Goal: Task Accomplishment & Management: Manage account settings

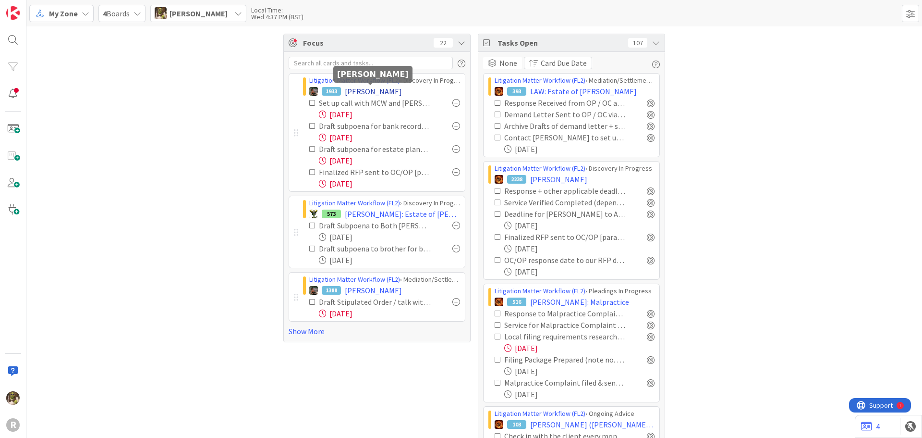
click at [390, 89] on span "[PERSON_NAME]" at bounding box center [373, 91] width 57 height 12
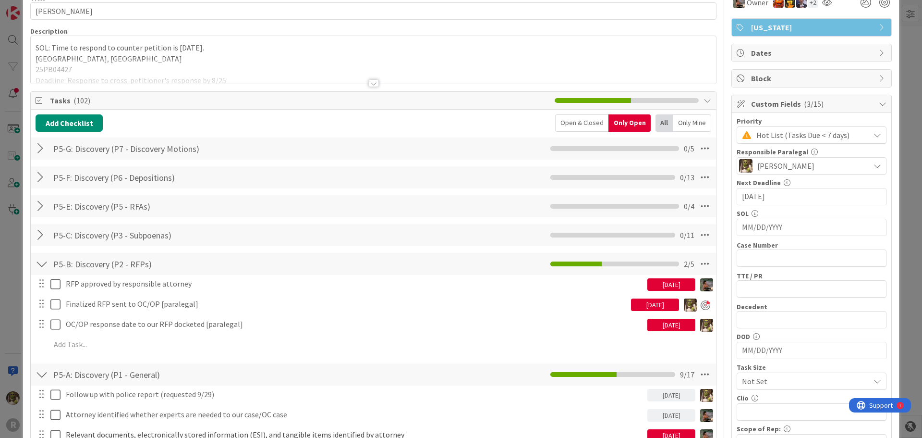
scroll to position [48, 0]
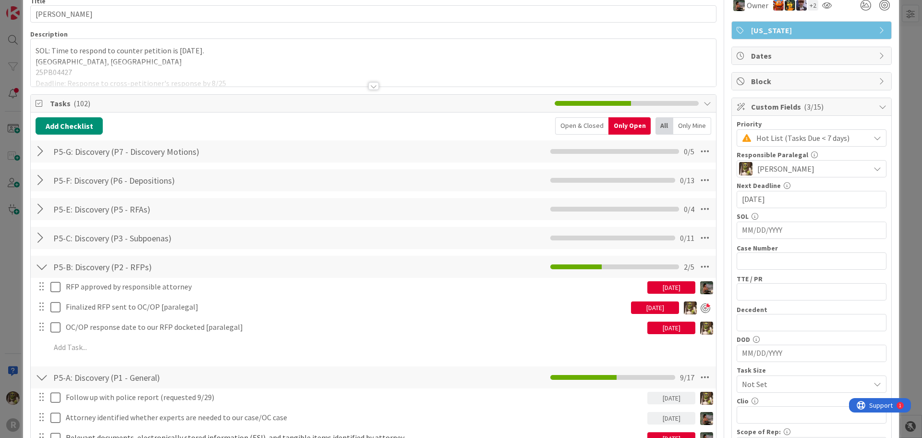
click at [682, 121] on div "Only Mine" at bounding box center [692, 125] width 38 height 17
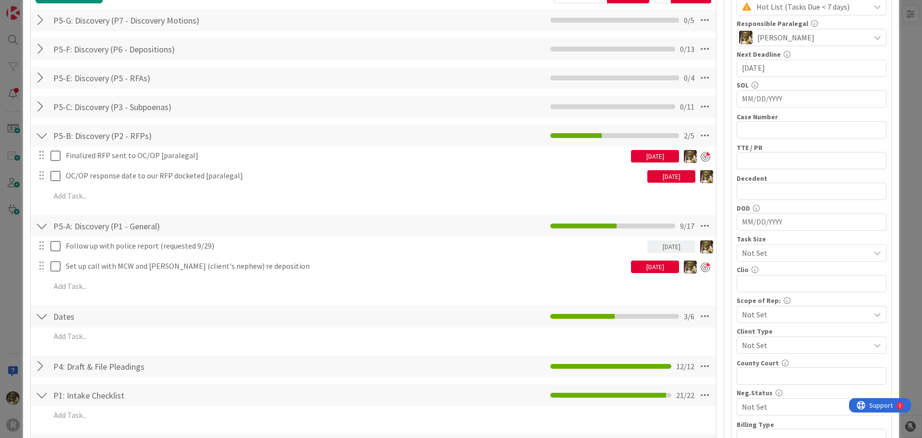
scroll to position [192, 0]
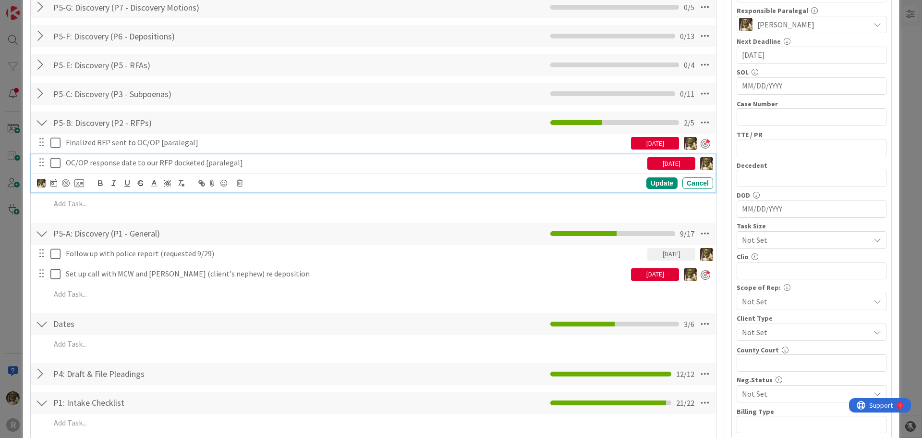
click at [121, 162] on p "OC/OP response date to our RFP docketed [paralegal]" at bounding box center [355, 162] width 578 height 11
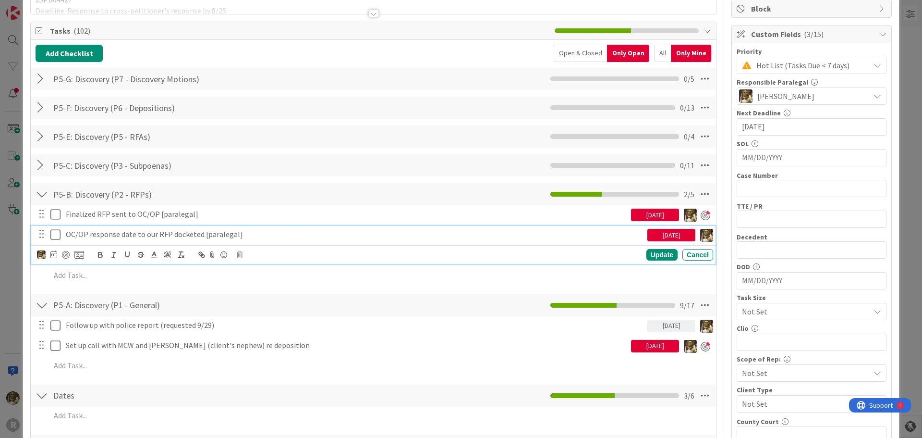
scroll to position [144, 0]
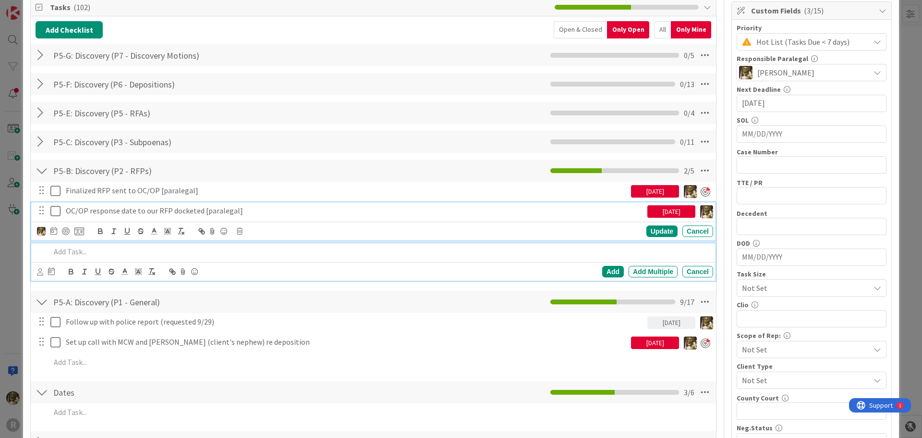
click at [108, 246] on p at bounding box center [379, 251] width 659 height 11
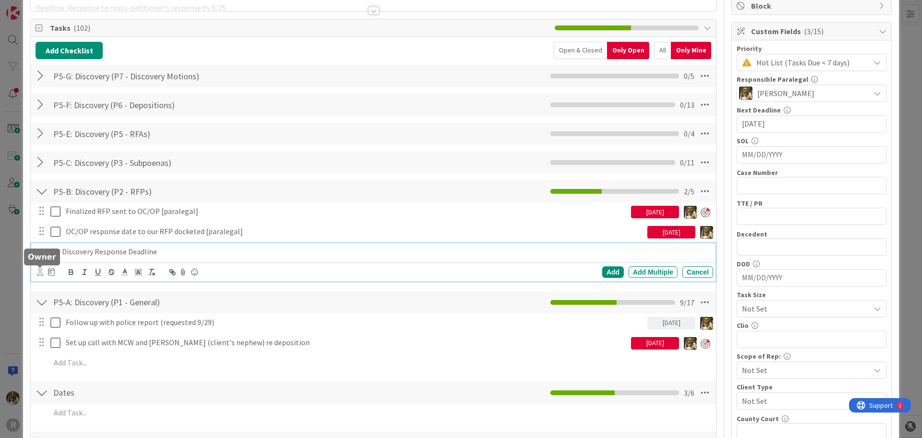
click at [37, 275] on icon at bounding box center [40, 271] width 6 height 7
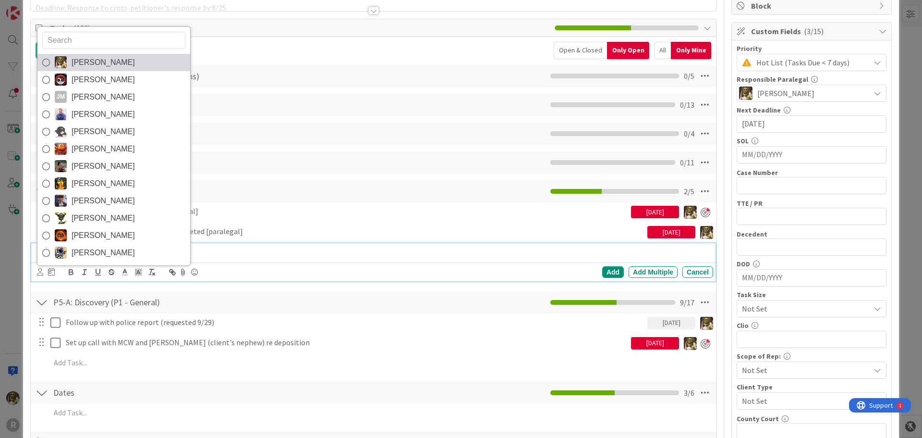
click at [93, 55] on span "[PERSON_NAME]" at bounding box center [103, 62] width 63 height 14
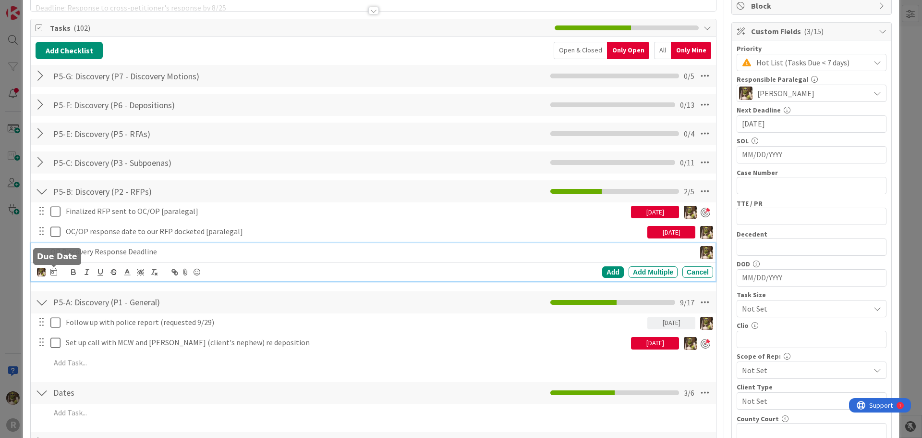
click at [52, 272] on icon at bounding box center [53, 272] width 7 height 8
click at [190, 301] on div "Move forward to switch to the next month." at bounding box center [183, 300] width 19 height 16
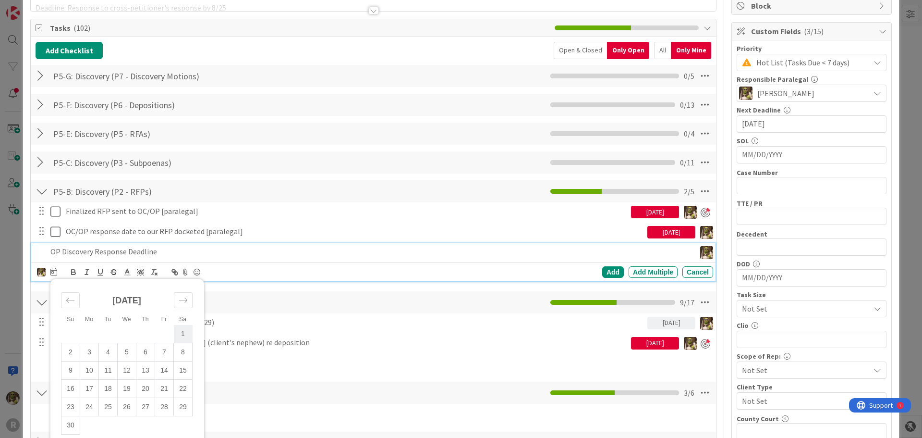
click at [182, 332] on td "1" at bounding box center [183, 334] width 19 height 18
click at [89, 353] on td "3" at bounding box center [89, 352] width 19 height 18
type input "[DATE]"
click at [608, 272] on div "Add" at bounding box center [613, 272] width 22 height 12
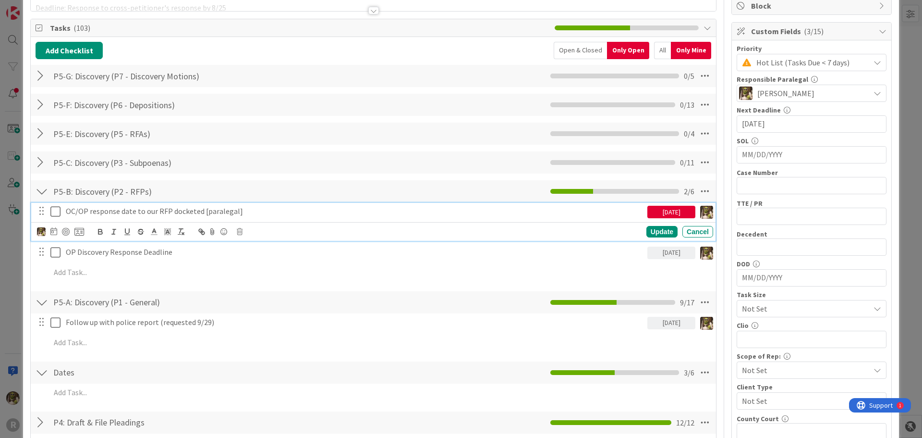
drag, startPoint x: 208, startPoint y: 211, endPoint x: 188, endPoint y: 214, distance: 20.0
click at [208, 211] on p "OC/OP response date to our RFP docketed [paralegal]" at bounding box center [355, 211] width 578 height 11
click at [66, 232] on div at bounding box center [66, 232] width 8 height 8
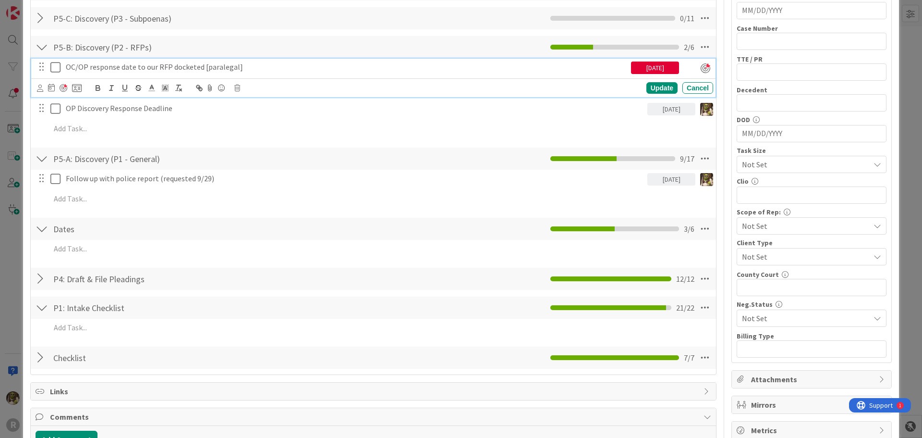
scroll to position [75, 0]
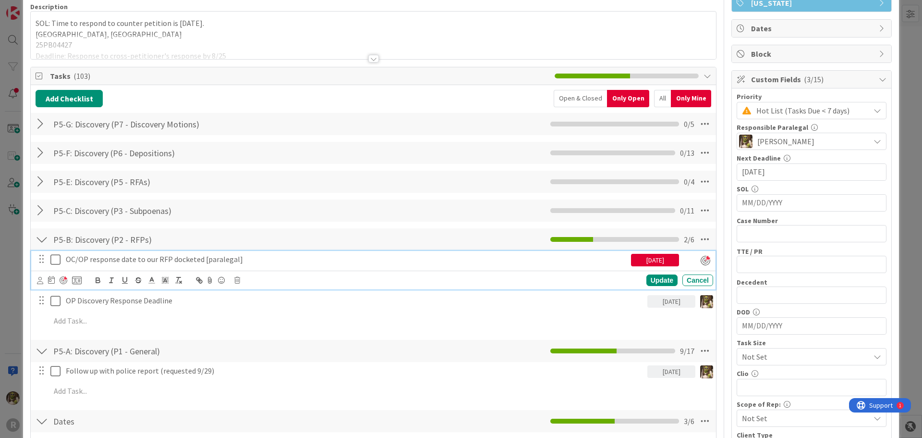
click at [43, 237] on div at bounding box center [42, 239] width 12 height 17
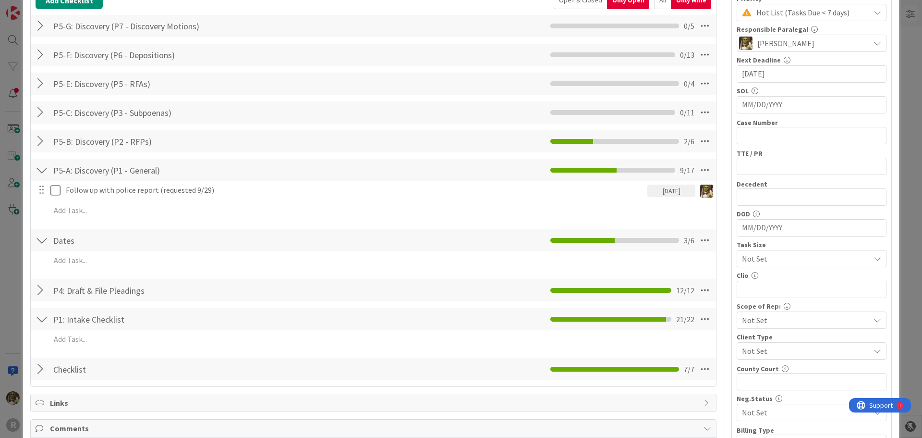
scroll to position [219, 0]
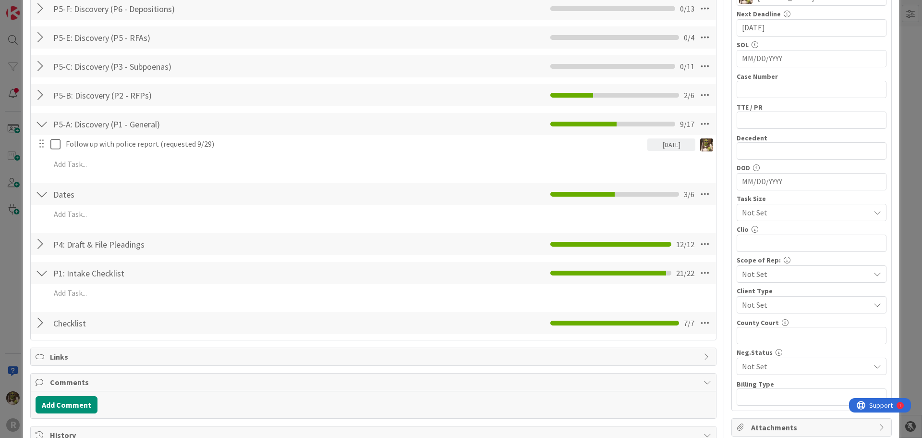
click at [44, 270] on div at bounding box center [42, 272] width 12 height 17
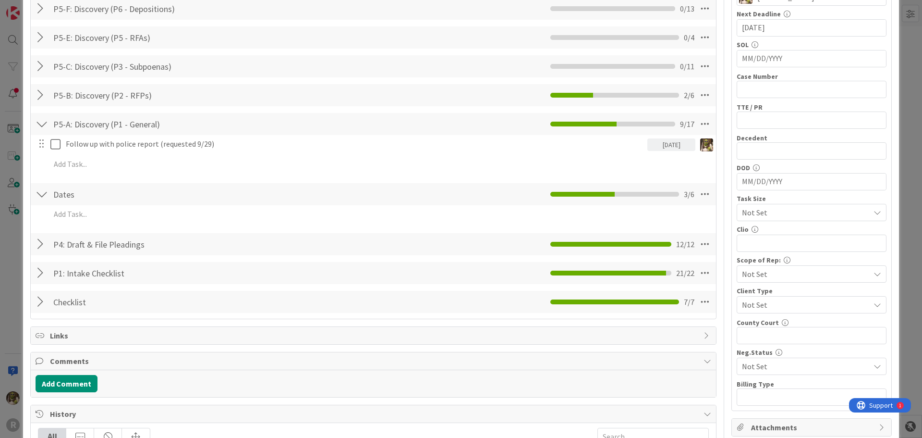
click at [49, 266] on div "P1: Intake Checklist Checklist Name 20 / 64 P1: Intake Checklist 21 / 22" at bounding box center [373, 273] width 685 height 22
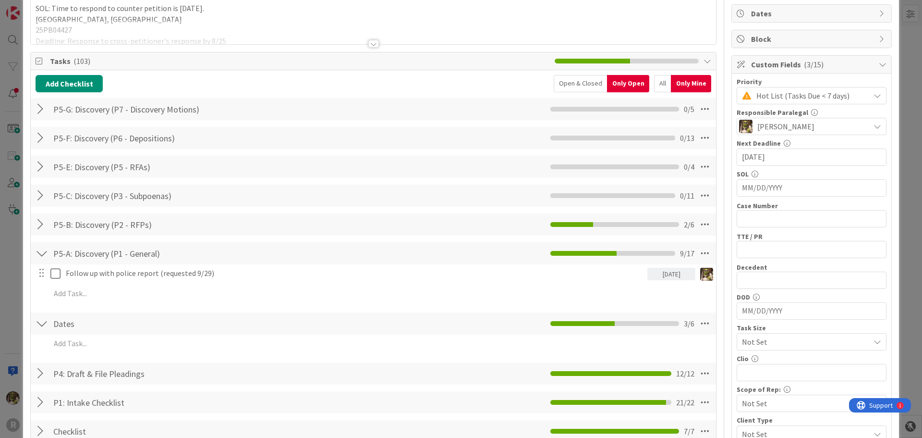
scroll to position [75, 0]
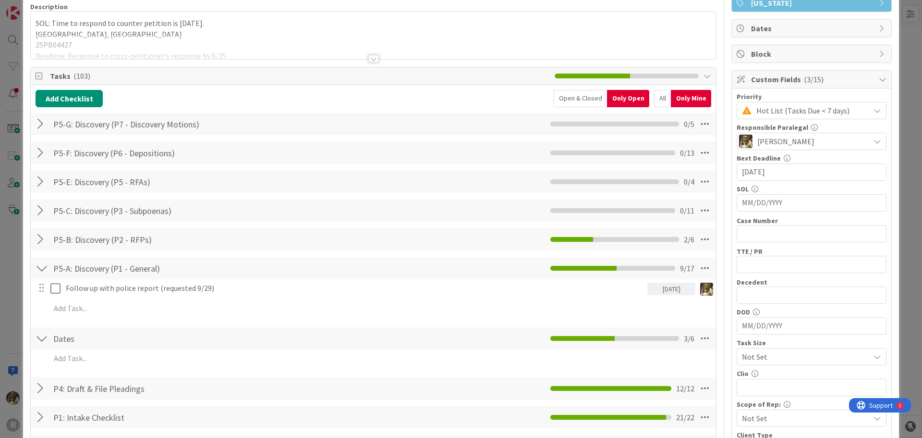
click at [42, 236] on div at bounding box center [42, 239] width 12 height 17
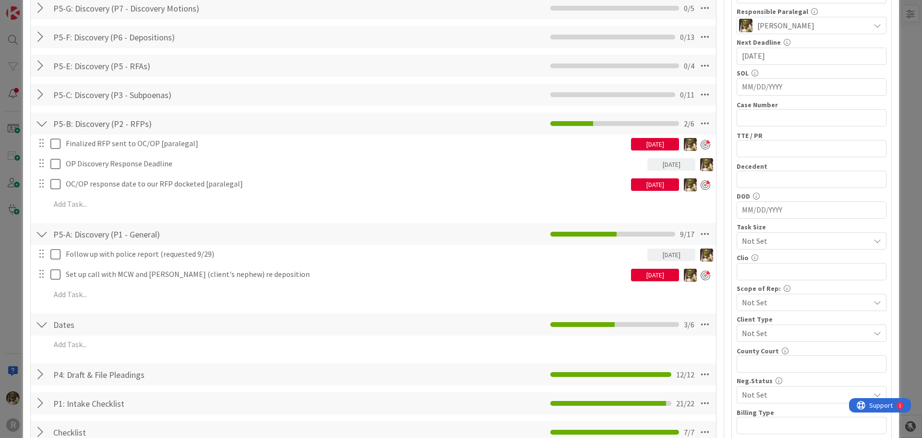
scroll to position [192, 0]
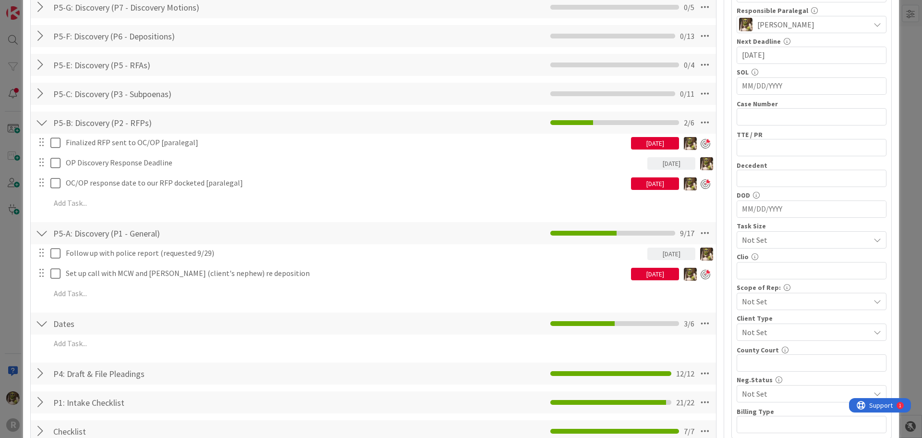
click at [644, 276] on div "09/24/2025" at bounding box center [655, 274] width 48 height 12
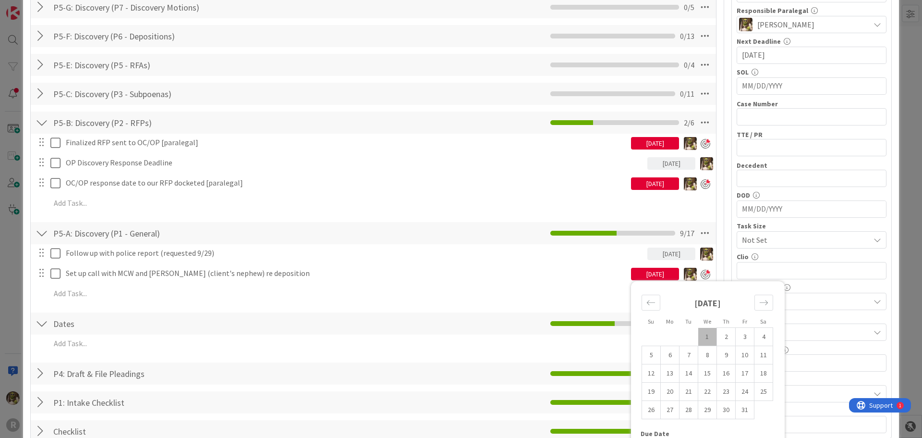
click at [703, 335] on td "1" at bounding box center [707, 337] width 19 height 18
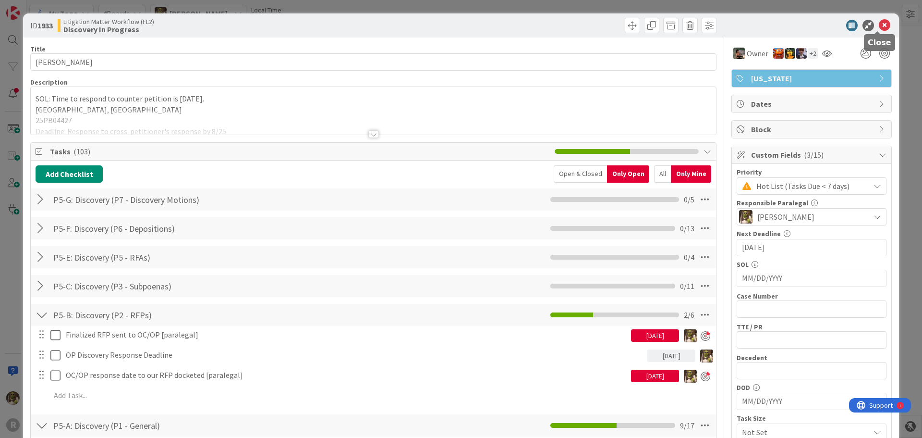
click at [879, 22] on icon at bounding box center [885, 26] width 12 height 12
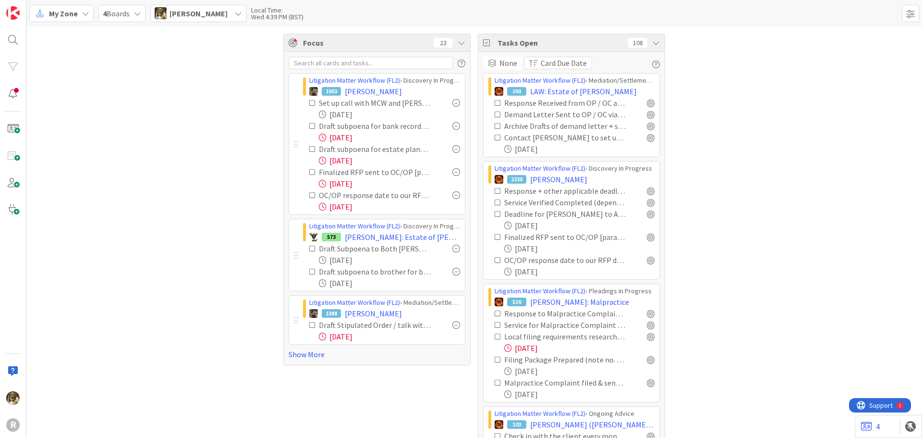
click at [345, 136] on div "[DATE]" at bounding box center [389, 138] width 141 height 12
click at [372, 91] on span "[PERSON_NAME]" at bounding box center [373, 91] width 57 height 12
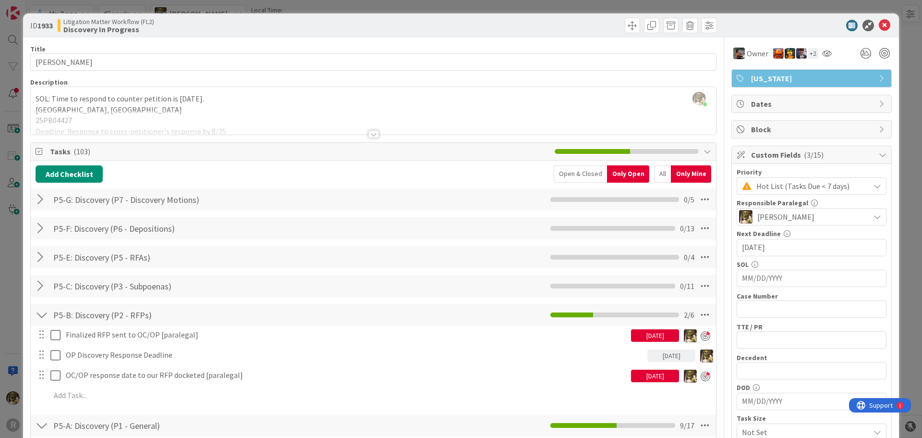
click at [43, 282] on div at bounding box center [42, 285] width 12 height 17
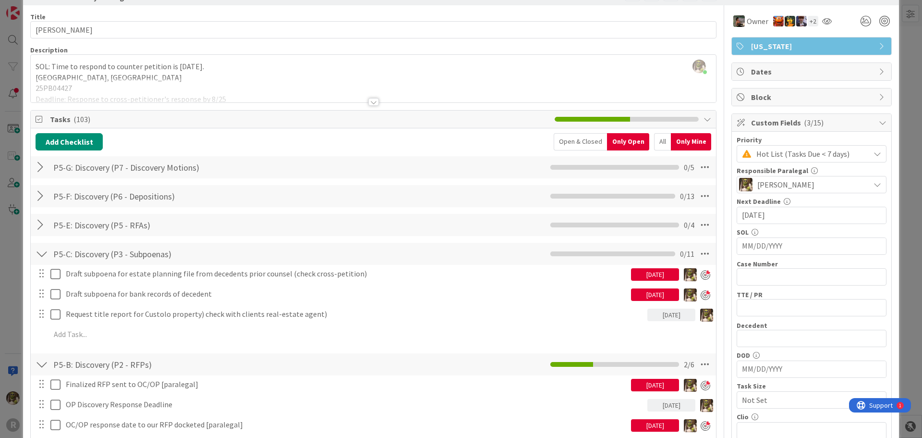
scroll to position [48, 0]
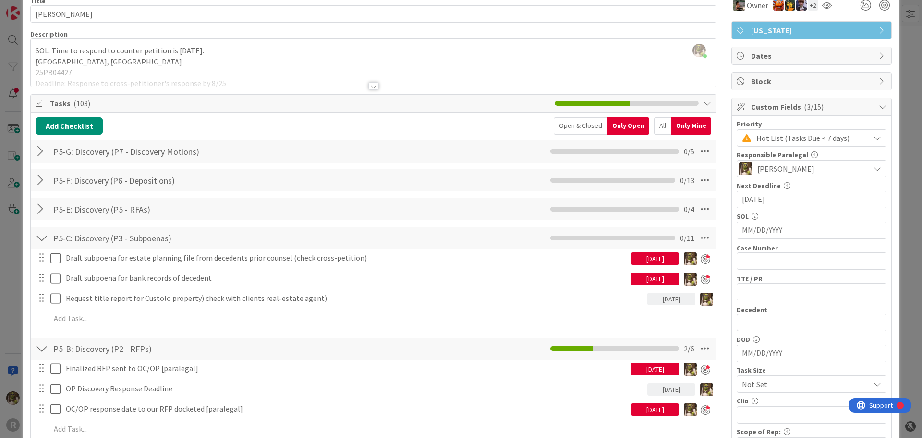
click at [653, 258] on div "[DATE]" at bounding box center [655, 258] width 48 height 12
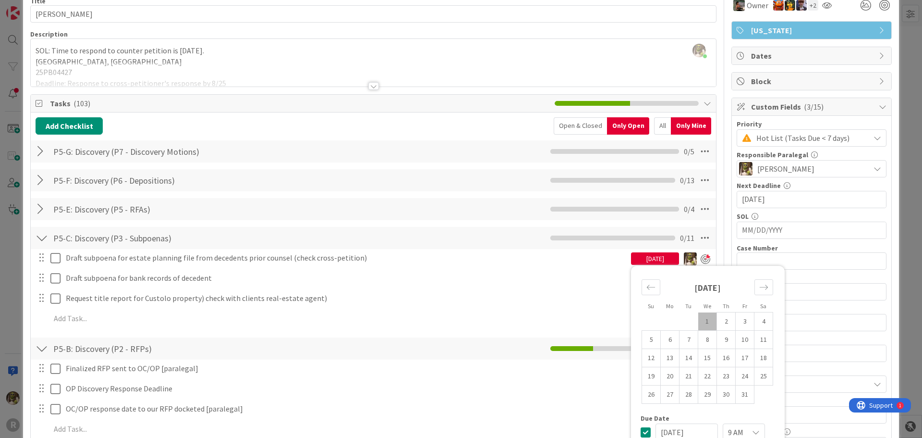
click at [698, 320] on td "1" at bounding box center [707, 321] width 19 height 18
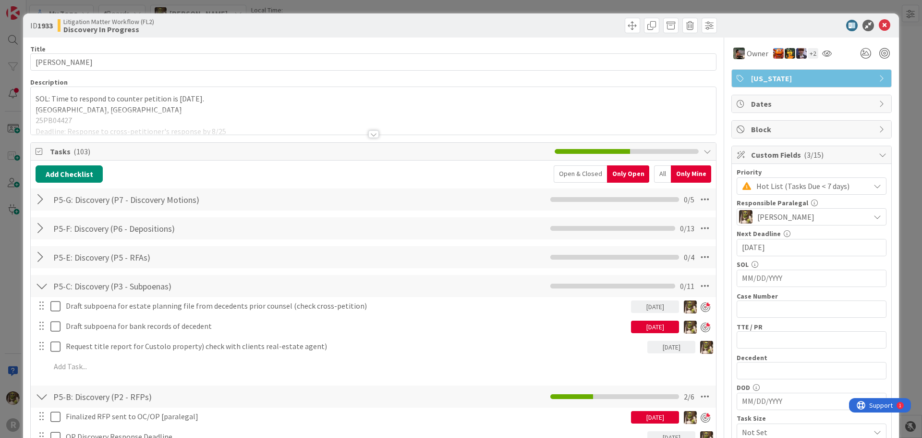
click at [658, 327] on div "[DATE]" at bounding box center [655, 326] width 48 height 12
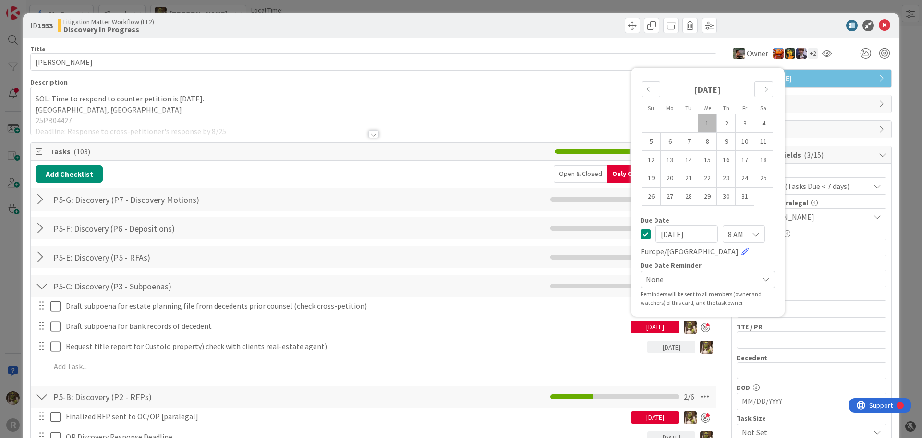
click at [700, 126] on td "1" at bounding box center [707, 123] width 19 height 18
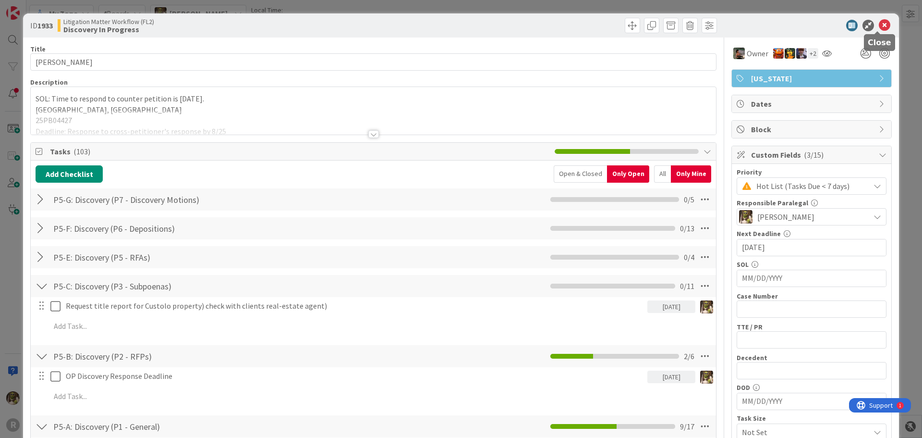
click at [881, 27] on icon at bounding box center [885, 26] width 12 height 12
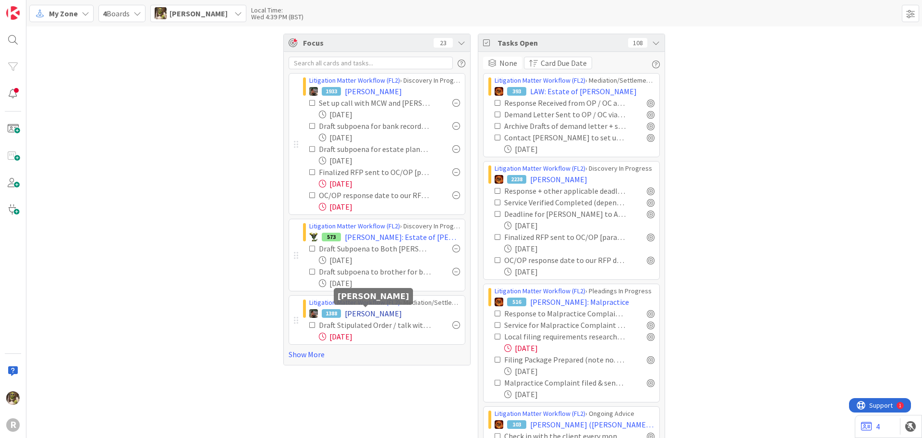
click at [378, 311] on span "[PERSON_NAME]" at bounding box center [373, 313] width 57 height 12
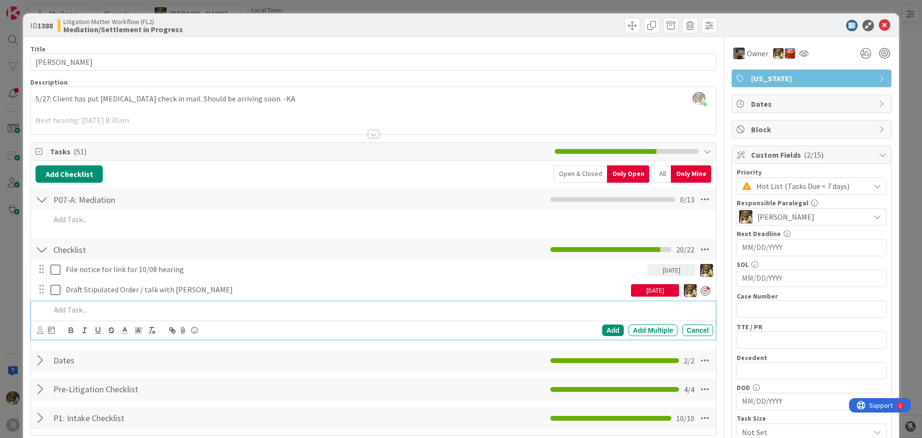
click at [81, 305] on p at bounding box center [379, 309] width 659 height 11
click at [37, 332] on icon at bounding box center [40, 329] width 6 height 7
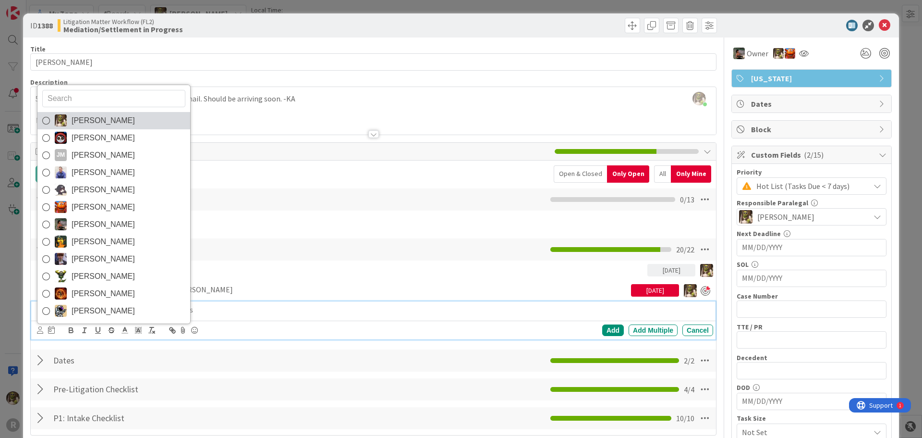
click at [73, 125] on span "[PERSON_NAME]" at bounding box center [103, 120] width 63 height 14
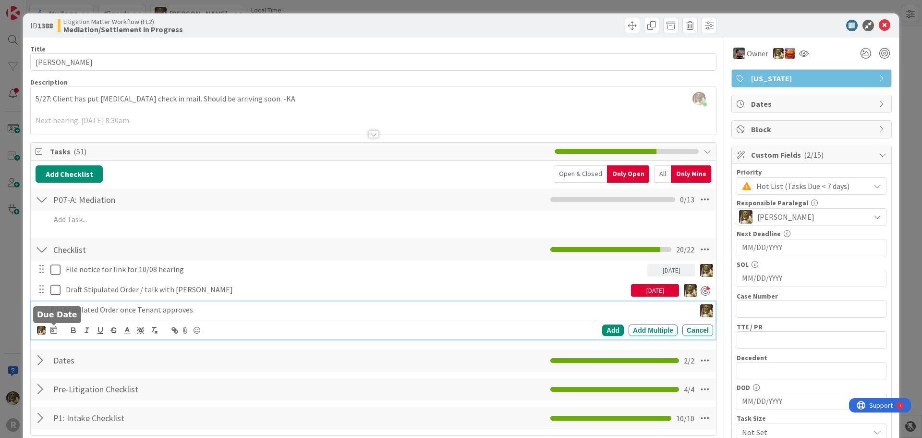
click at [55, 328] on icon at bounding box center [53, 330] width 7 height 8
click at [164, 395] on td "3" at bounding box center [164, 392] width 19 height 18
type input "[DATE]"
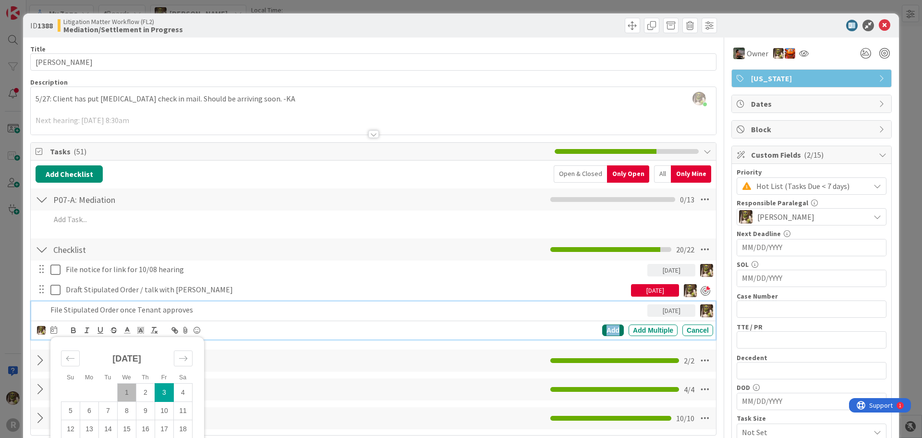
click at [609, 327] on div "Add" at bounding box center [613, 330] width 22 height 12
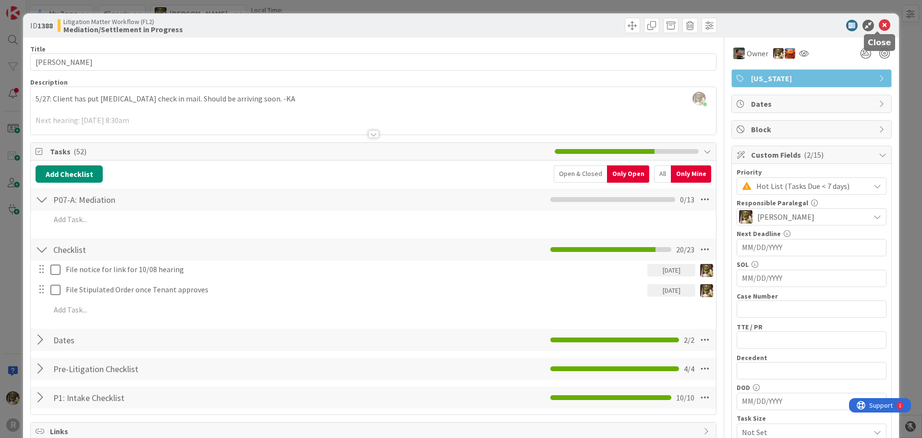
click at [880, 23] on icon at bounding box center [885, 26] width 12 height 12
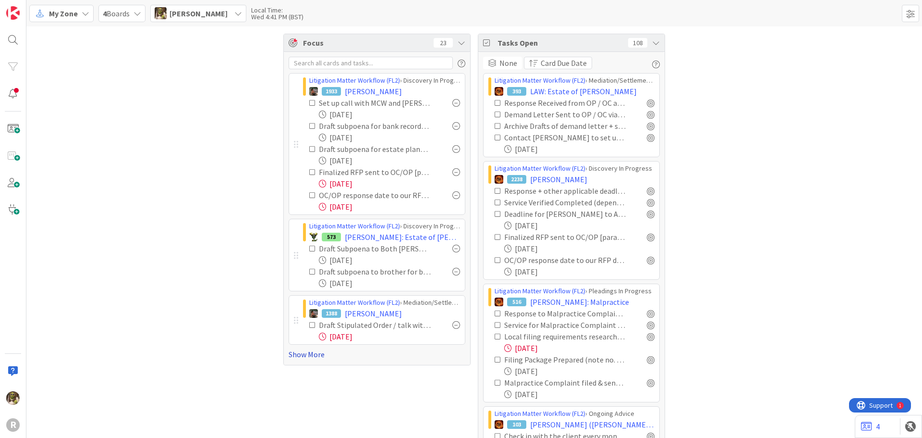
click at [313, 350] on link "Show More" at bounding box center [377, 354] width 177 height 12
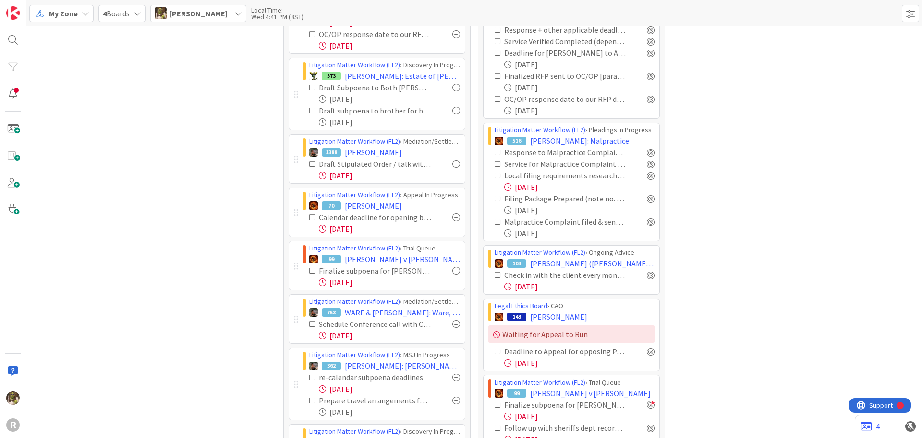
scroll to position [144, 0]
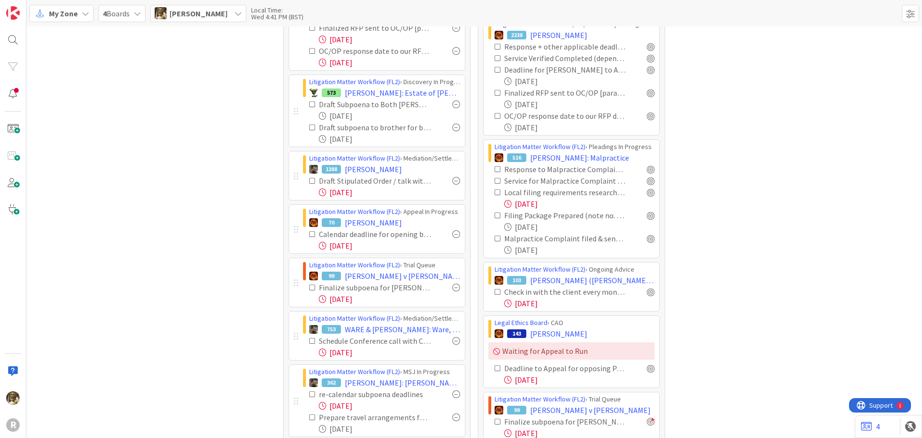
click at [452, 233] on div at bounding box center [456, 234] width 8 height 8
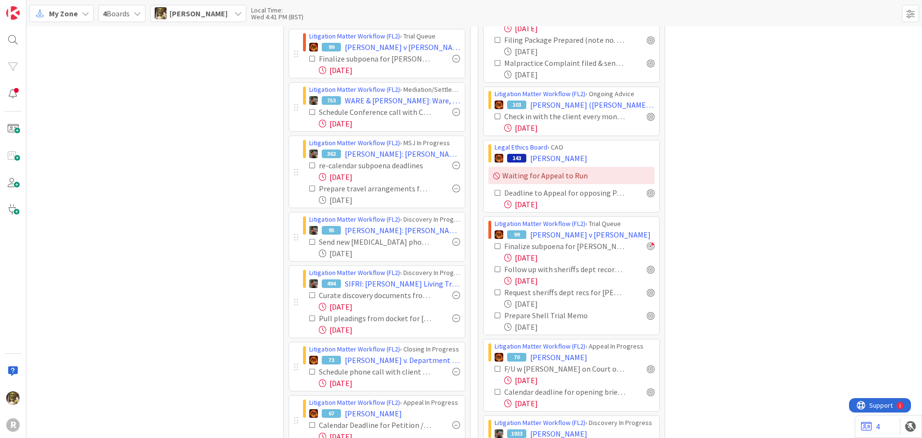
scroll to position [336, 0]
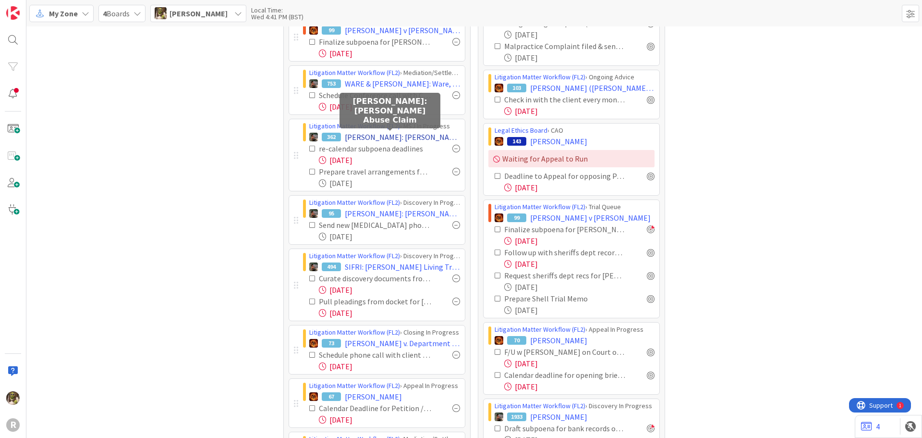
click at [394, 133] on span "[PERSON_NAME]: [PERSON_NAME] Abuse Claim" at bounding box center [402, 137] width 115 height 12
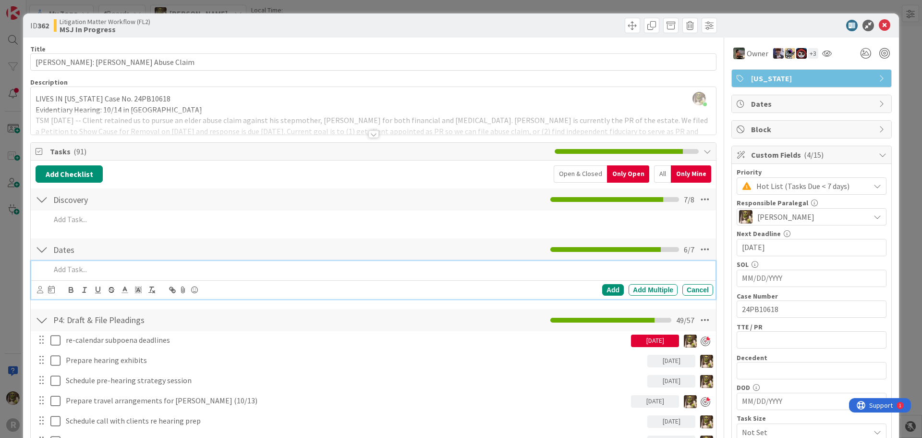
click at [85, 267] on p at bounding box center [379, 269] width 659 height 11
click at [41, 292] on icon at bounding box center [40, 289] width 6 height 7
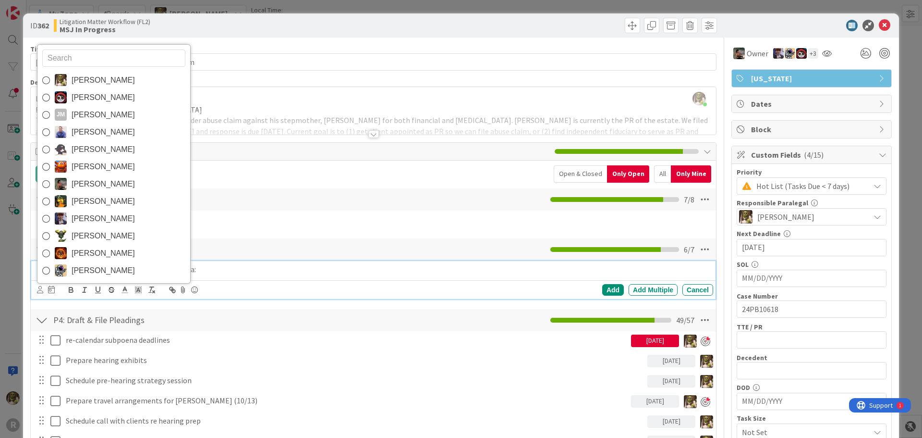
drag, startPoint x: 67, startPoint y: 84, endPoint x: 71, endPoint y: 109, distance: 25.7
click at [67, 84] on link "[PERSON_NAME]" at bounding box center [113, 80] width 153 height 17
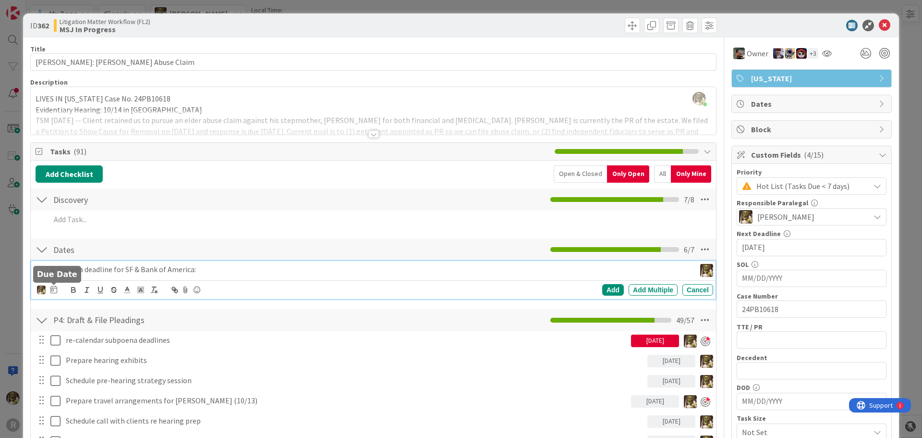
click at [51, 289] on icon at bounding box center [53, 289] width 7 height 8
click at [144, 346] on td "2" at bounding box center [145, 351] width 19 height 18
type input "[DATE]"
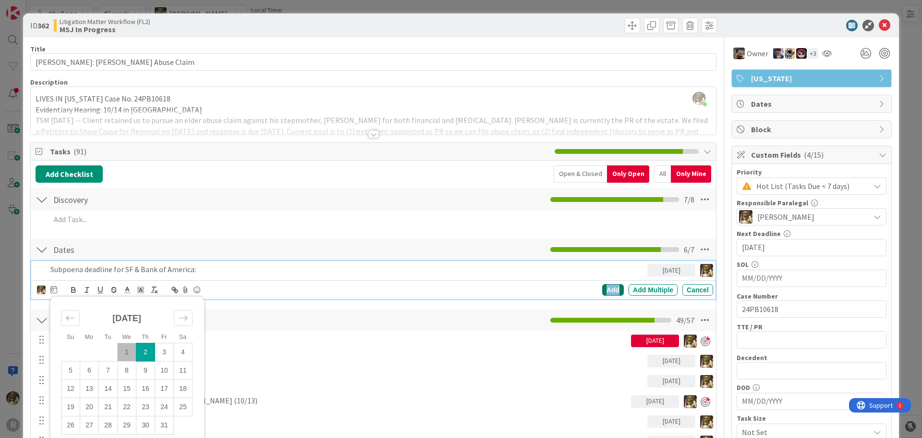
click at [611, 291] on div "Add" at bounding box center [613, 290] width 22 height 12
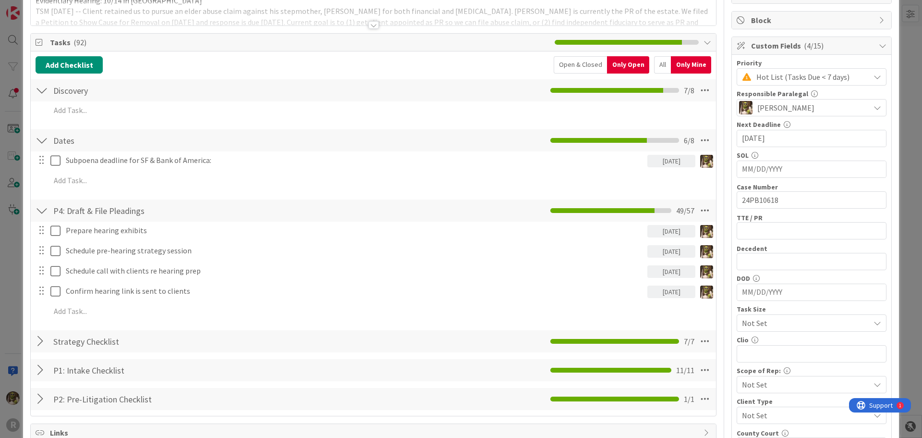
scroll to position [96, 0]
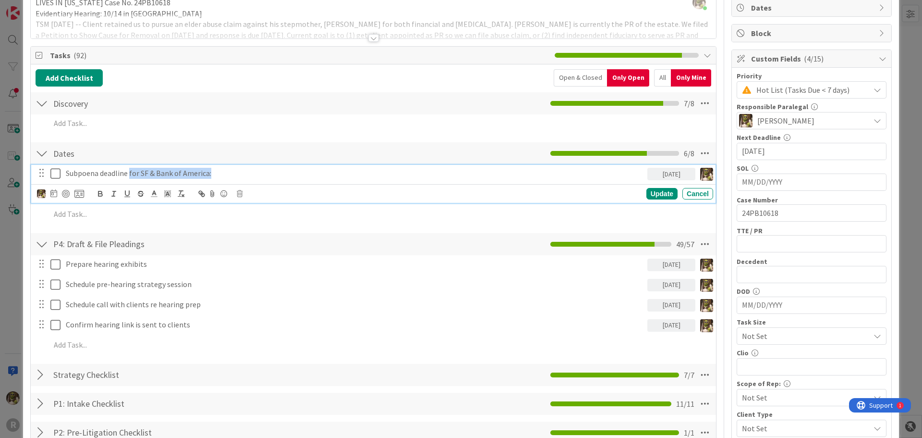
drag, startPoint x: 217, startPoint y: 174, endPoint x: 131, endPoint y: 171, distance: 86.5
click at [131, 171] on p "Subpoena deadline for SF & Bank of America:" at bounding box center [355, 173] width 578 height 11
click at [656, 193] on div "Update" at bounding box center [661, 194] width 31 height 12
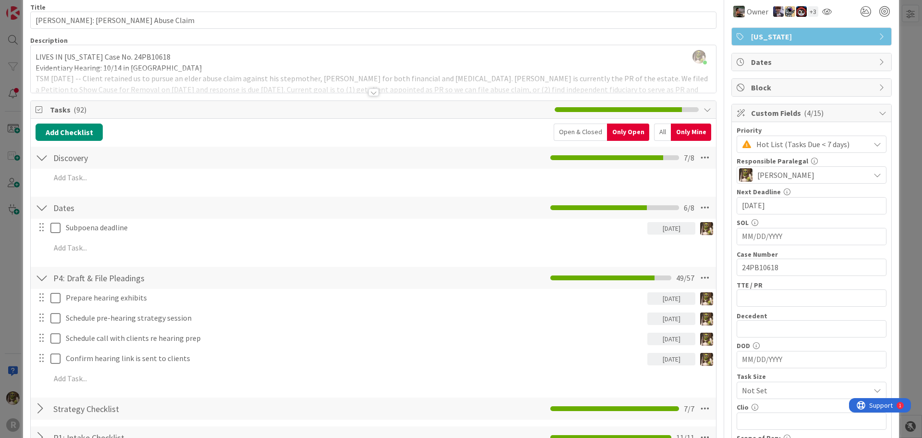
scroll to position [0, 0]
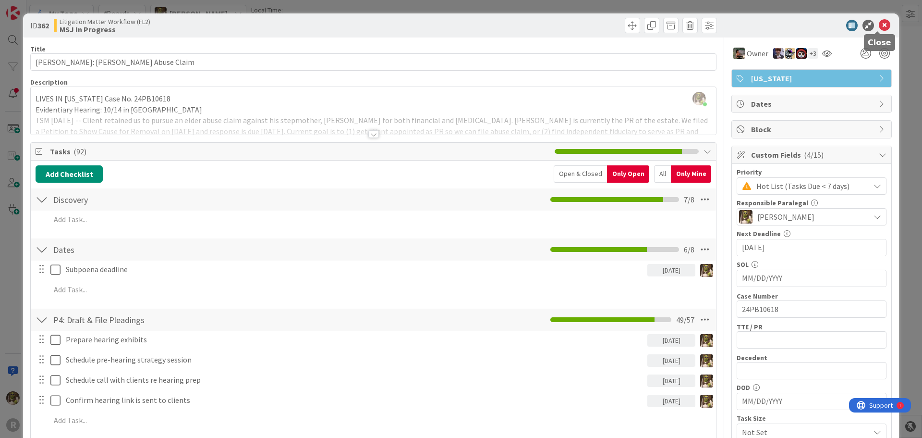
click at [879, 24] on icon at bounding box center [885, 26] width 12 height 12
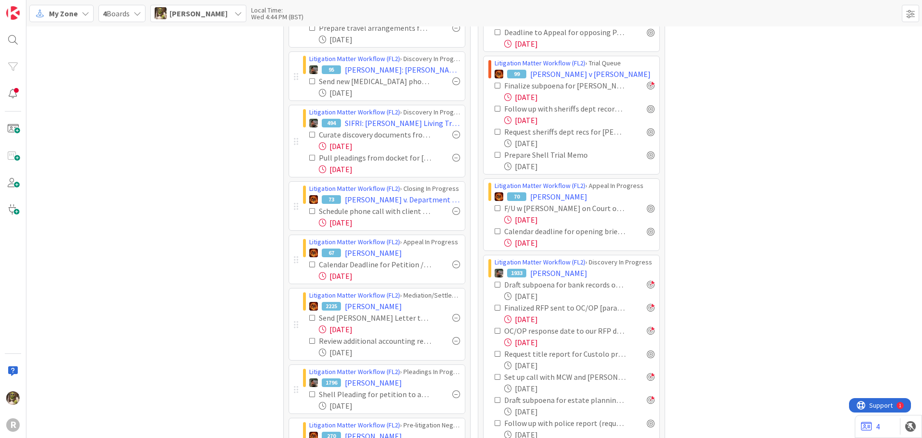
scroll to position [480, 0]
click at [452, 262] on div at bounding box center [456, 264] width 8 height 8
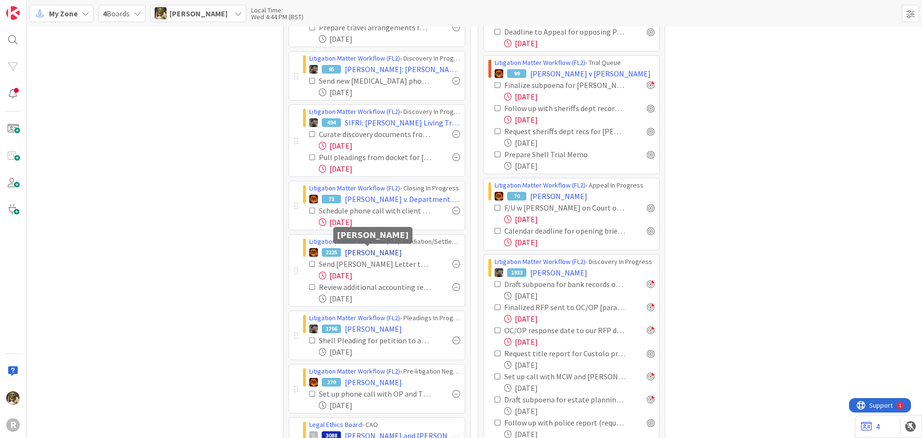
click at [375, 248] on span "[PERSON_NAME]" at bounding box center [373, 252] width 57 height 12
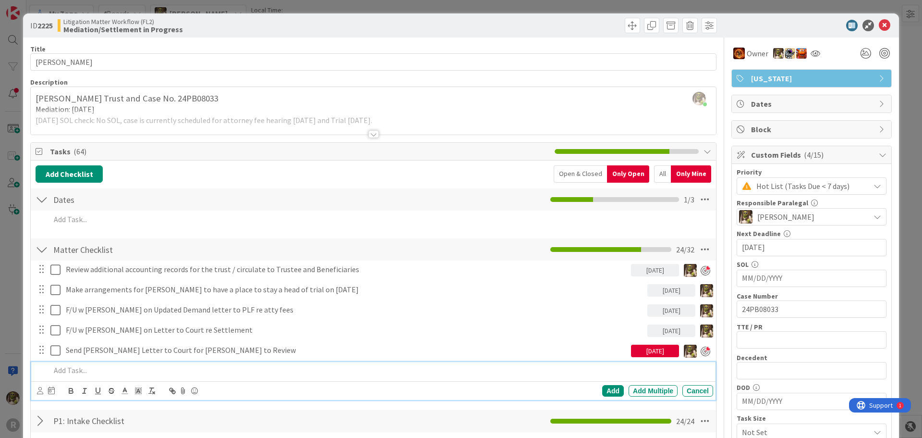
click at [87, 369] on p at bounding box center [379, 370] width 659 height 11
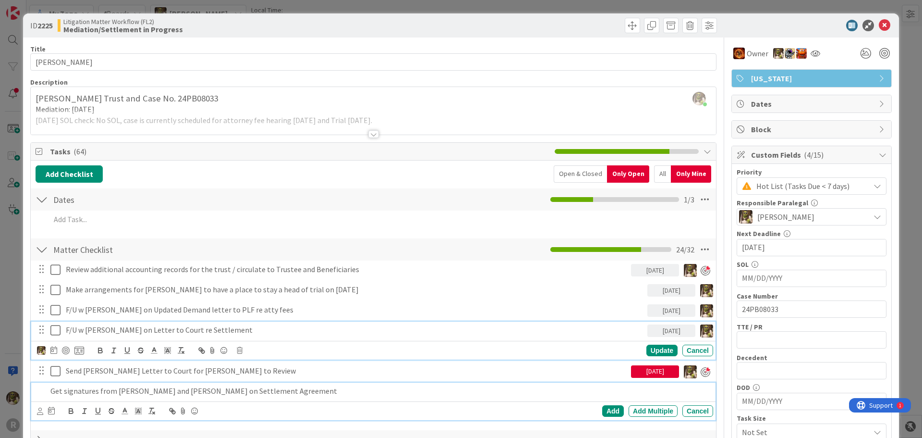
click at [58, 331] on icon at bounding box center [55, 330] width 10 height 12
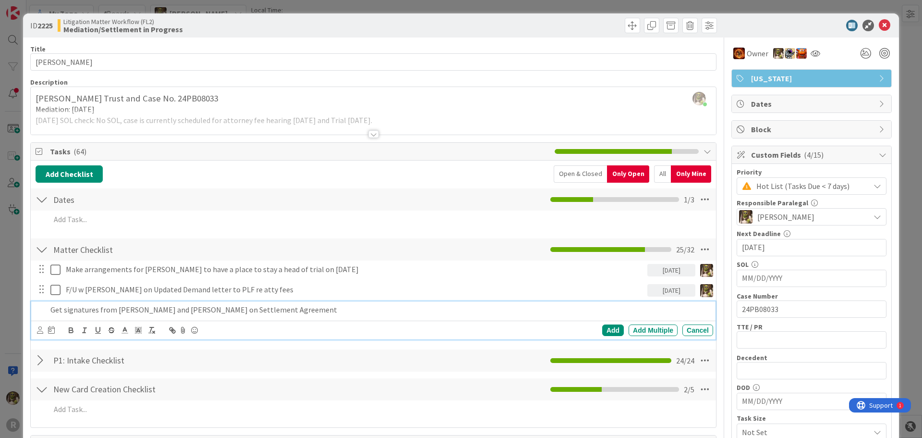
click at [150, 311] on p "Get signatures from [PERSON_NAME] and [PERSON_NAME] on Settlement Agreement" at bounding box center [379, 309] width 659 height 11
click at [38, 329] on icon at bounding box center [40, 329] width 6 height 7
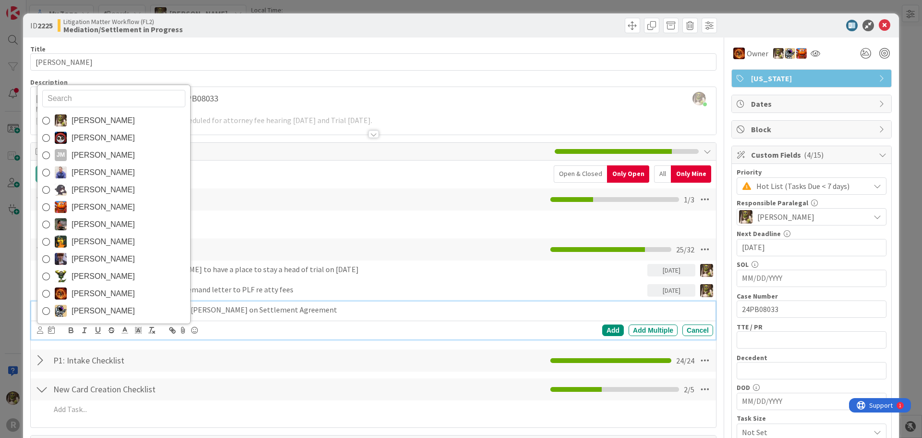
drag, startPoint x: 85, startPoint y: 118, endPoint x: 89, endPoint y: 131, distance: 13.8
click at [85, 118] on span "[PERSON_NAME]" at bounding box center [103, 120] width 63 height 14
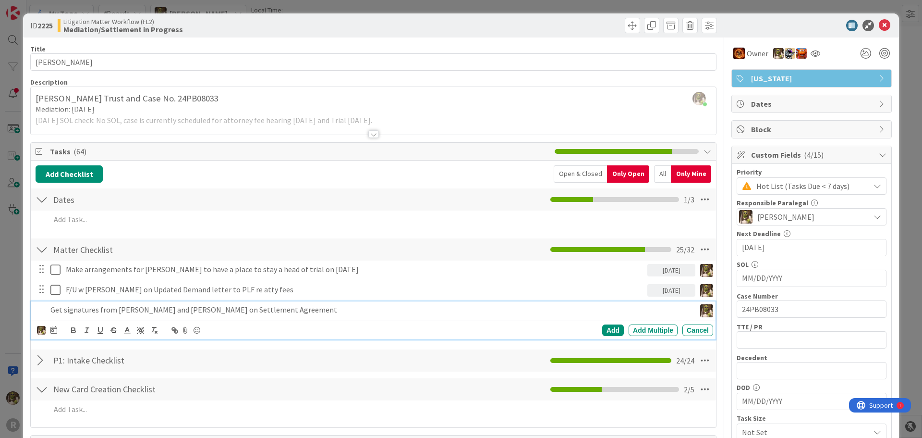
click at [54, 330] on icon at bounding box center [53, 330] width 7 height 8
click at [127, 391] on td "1" at bounding box center [127, 392] width 19 height 18
type input "[DATE]"
click at [608, 327] on div "Add" at bounding box center [613, 330] width 22 height 12
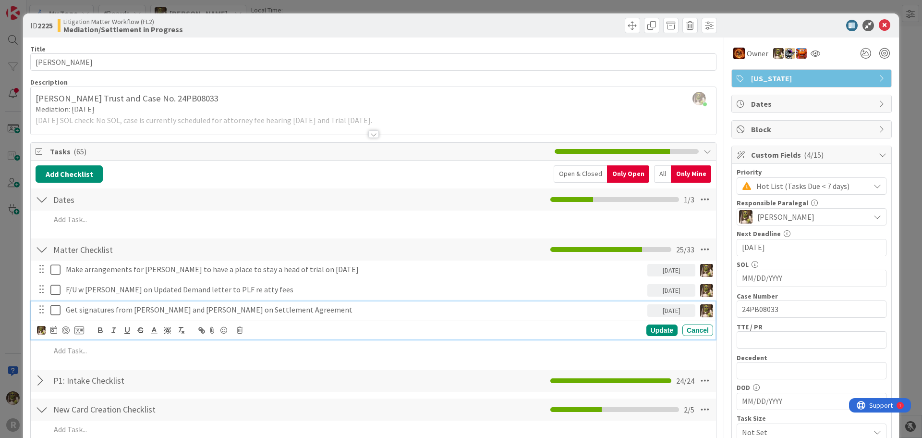
click at [122, 305] on p "Get signatures from [PERSON_NAME] and [PERSON_NAME] on Settlement Agreement" at bounding box center [355, 309] width 578 height 11
click at [66, 330] on div at bounding box center [66, 330] width 8 height 8
click at [879, 28] on icon at bounding box center [885, 26] width 12 height 12
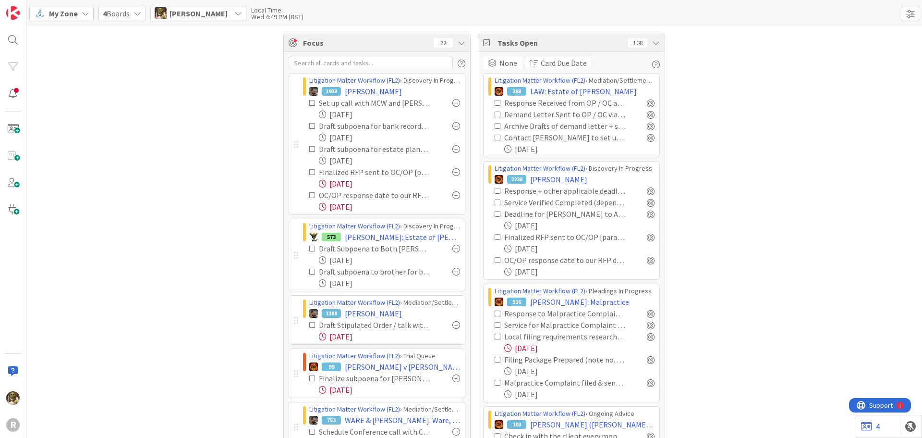
click at [454, 274] on div at bounding box center [456, 272] width 8 height 8
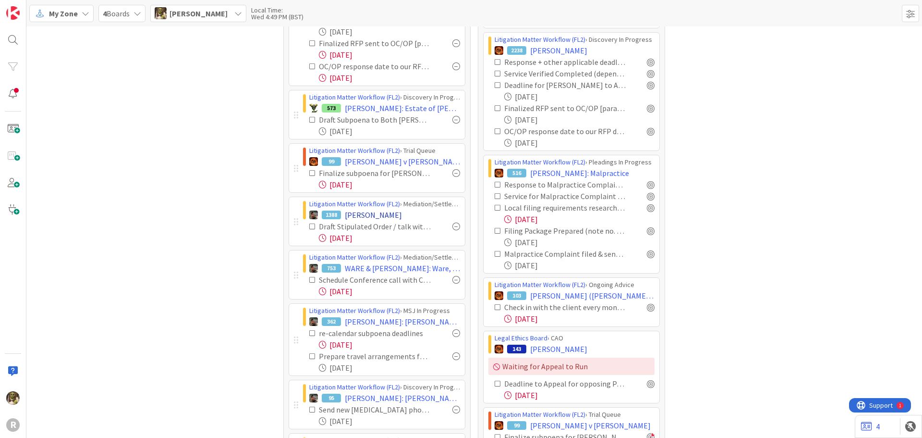
scroll to position [144, 0]
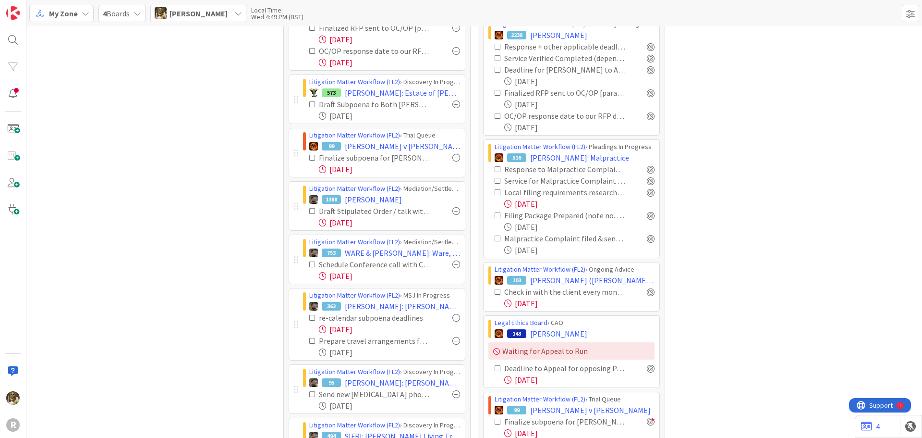
click at [452, 266] on div at bounding box center [456, 264] width 8 height 8
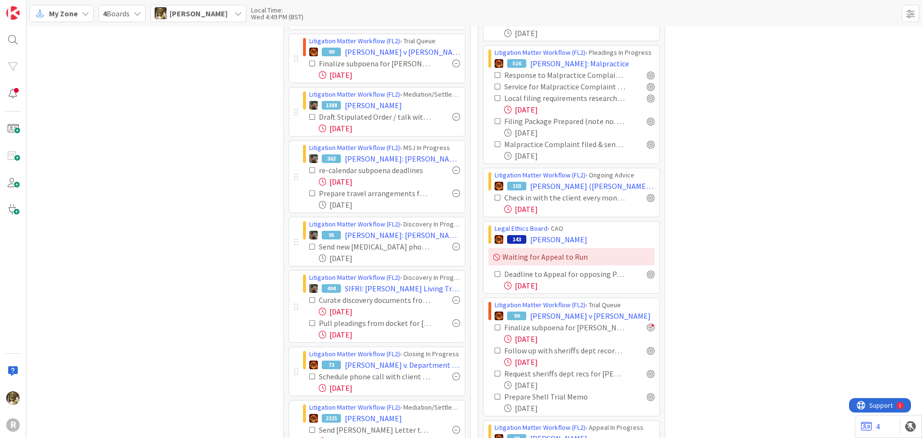
scroll to position [240, 0]
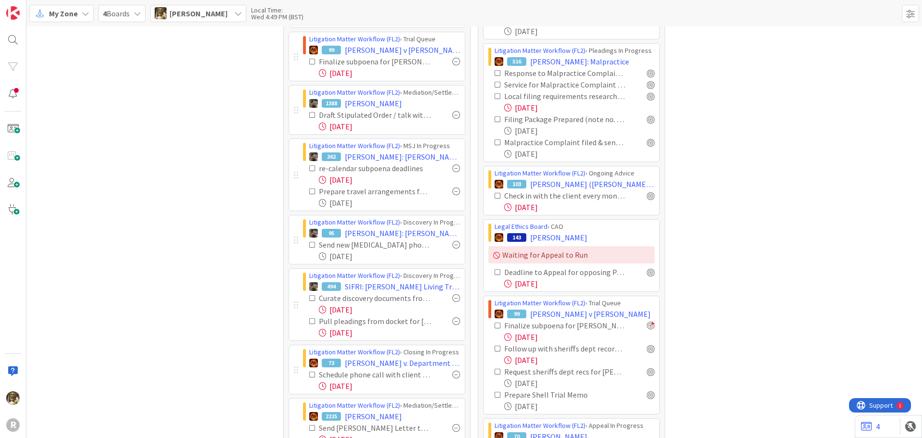
click at [452, 190] on div at bounding box center [456, 191] width 8 height 8
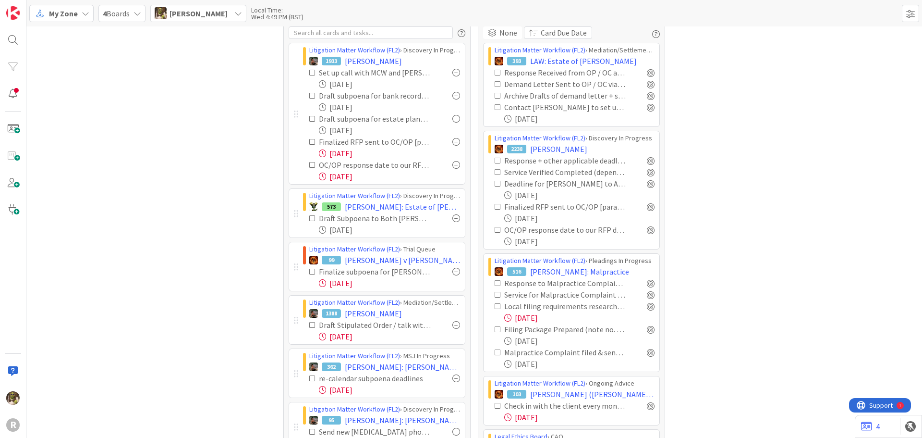
scroll to position [0, 0]
